Goal: Task Accomplishment & Management: Manage account settings

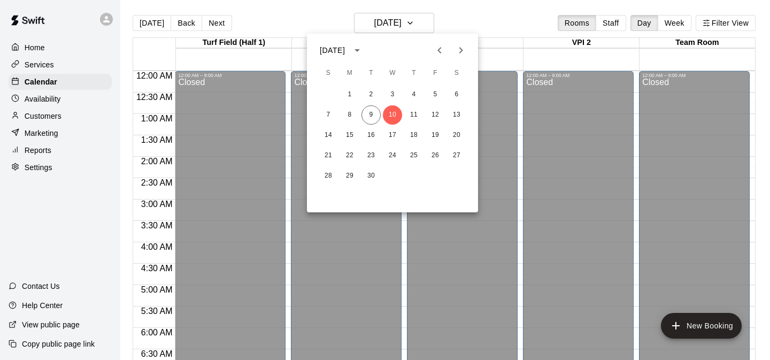
scroll to position [628, 0]
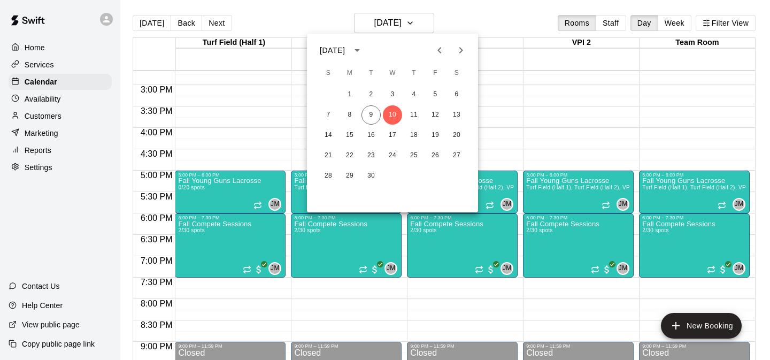
click at [48, 145] on div at bounding box center [385, 180] width 770 height 360
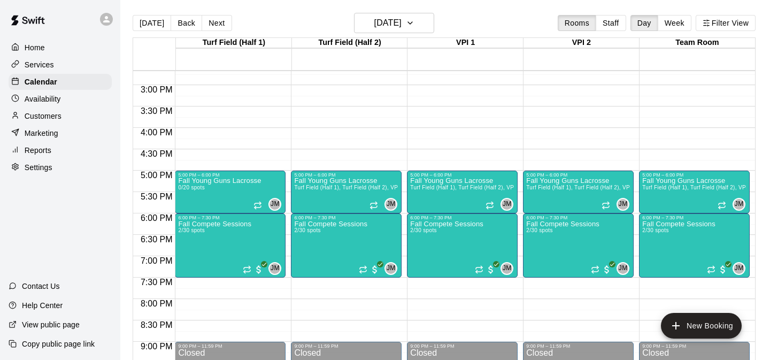
click at [49, 124] on div "Home Services Calendar Availability Customers Marketing Reports Settings" at bounding box center [60, 108] width 120 height 138
click at [49, 119] on p "Customers" at bounding box center [43, 116] width 37 height 11
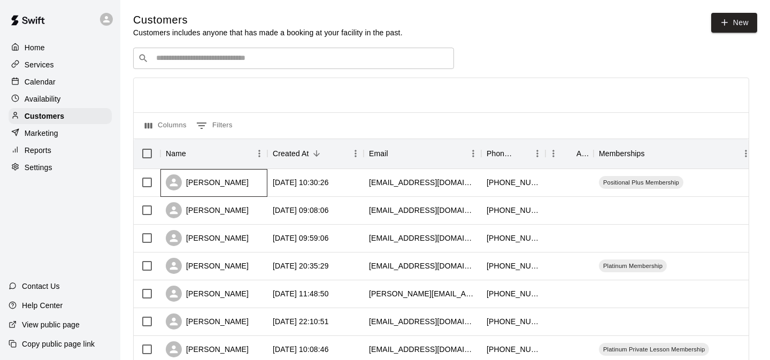
click at [229, 186] on div "[PERSON_NAME]" at bounding box center [207, 182] width 83 height 16
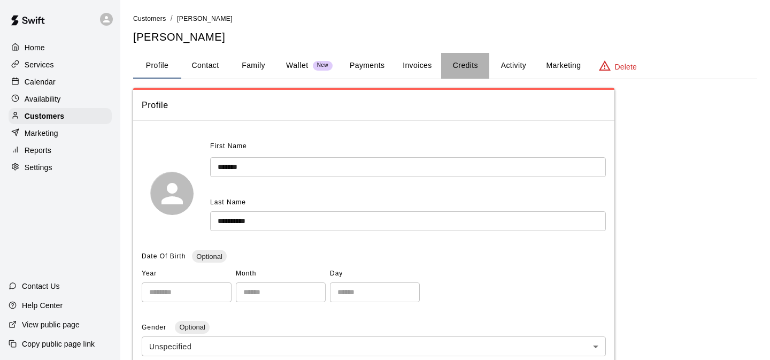
click at [460, 66] on button "Credits" at bounding box center [465, 66] width 48 height 26
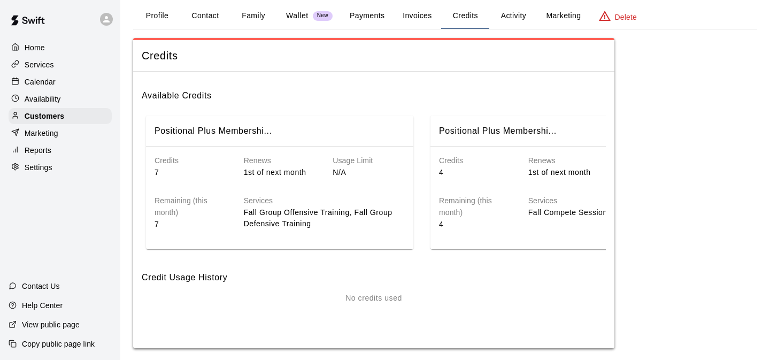
scroll to position [59, 0]
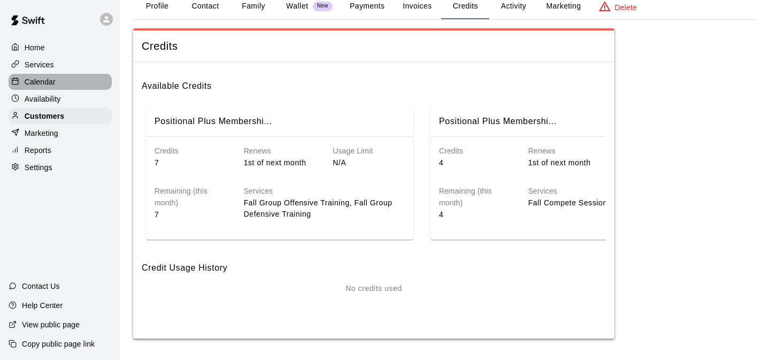
click at [46, 80] on p "Calendar" at bounding box center [40, 81] width 31 height 11
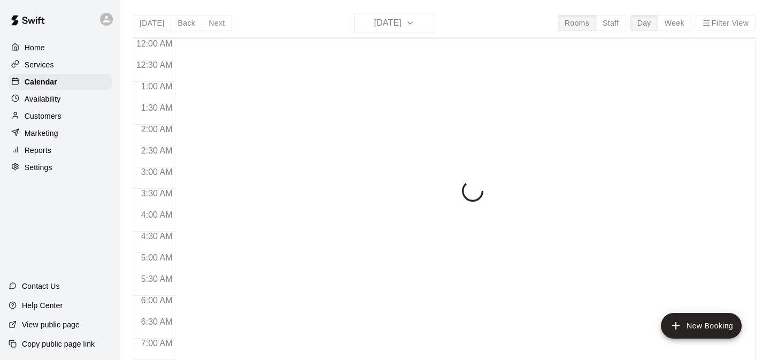
scroll to position [672, 0]
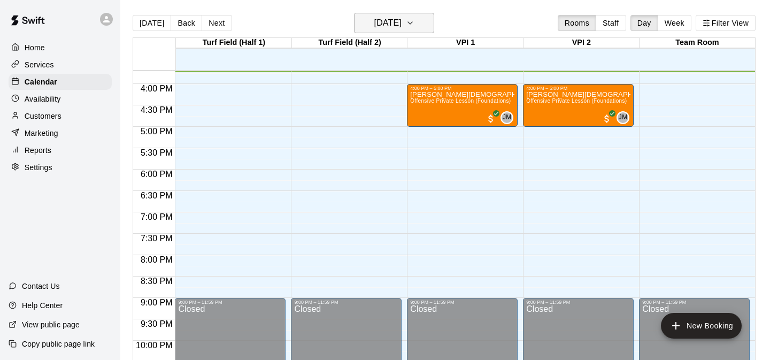
click at [387, 27] on h6 "[DATE]" at bounding box center [387, 23] width 27 height 15
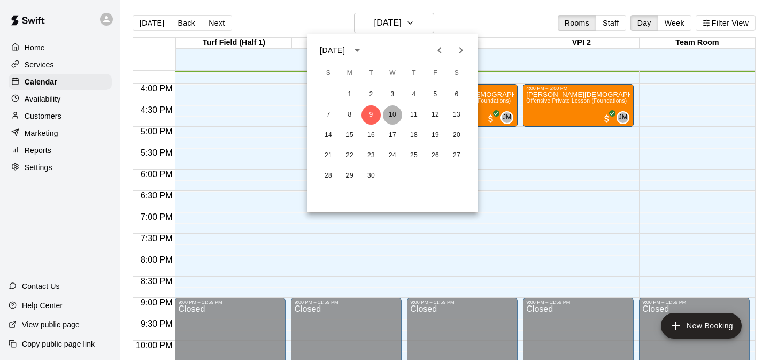
click at [390, 116] on button "10" at bounding box center [392, 114] width 19 height 19
